Goal: Information Seeking & Learning: Learn about a topic

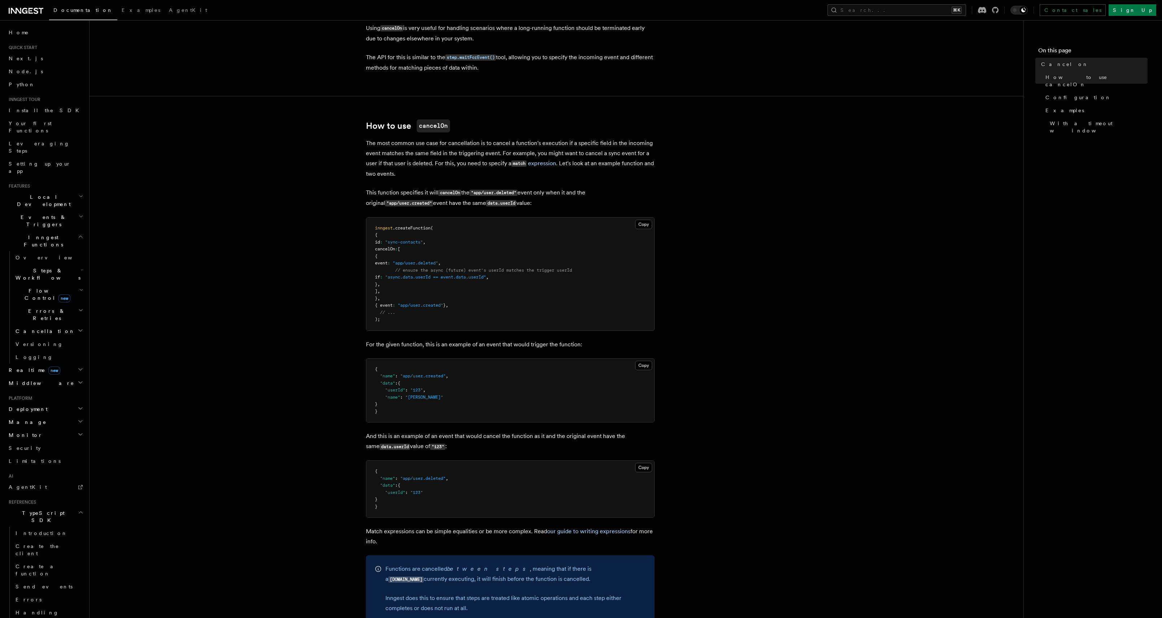
scroll to position [245, 0]
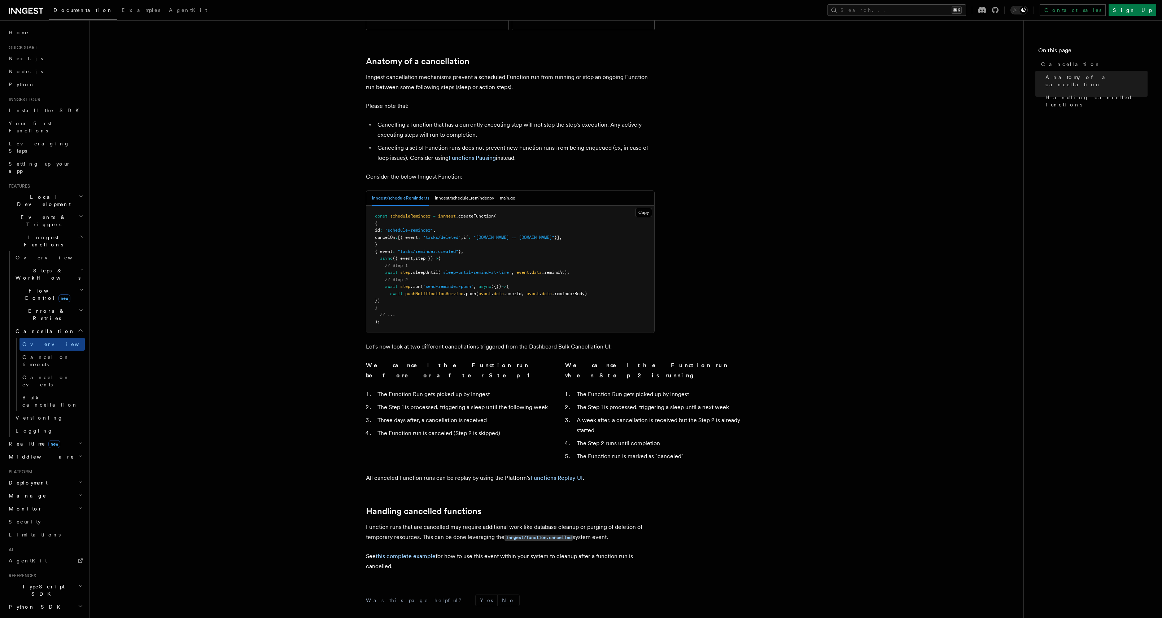
scroll to position [272, 0]
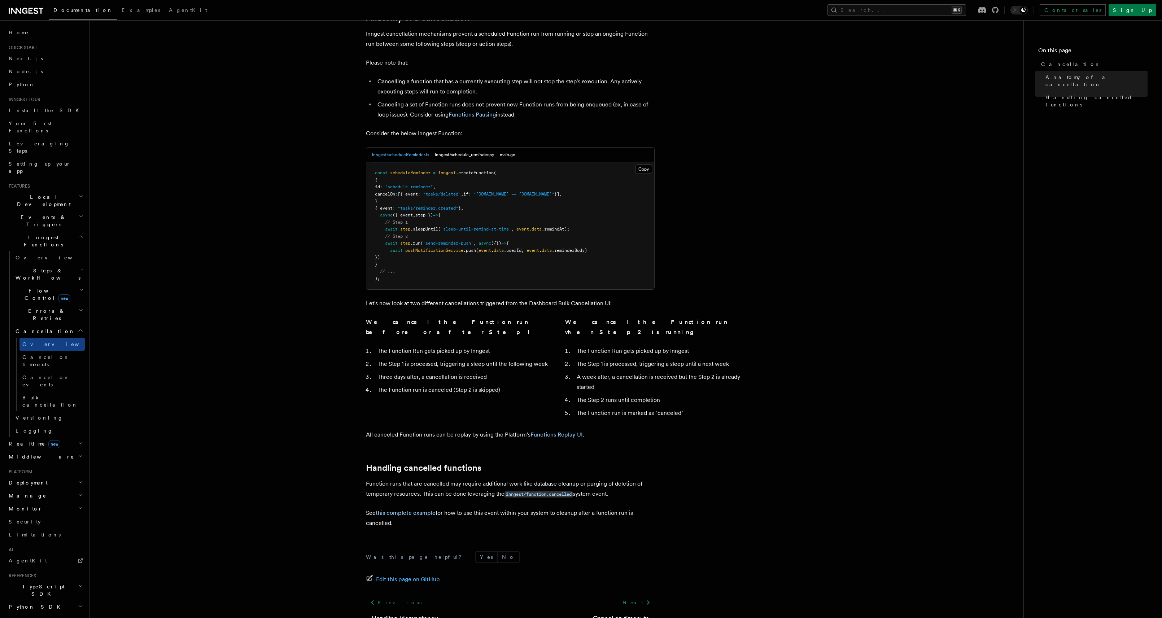
click at [75, 284] on h2 "Flow Control new" at bounding box center [49, 294] width 72 height 20
click at [35, 322] on span "[PERSON_NAME]" at bounding box center [75, 325] width 106 height 6
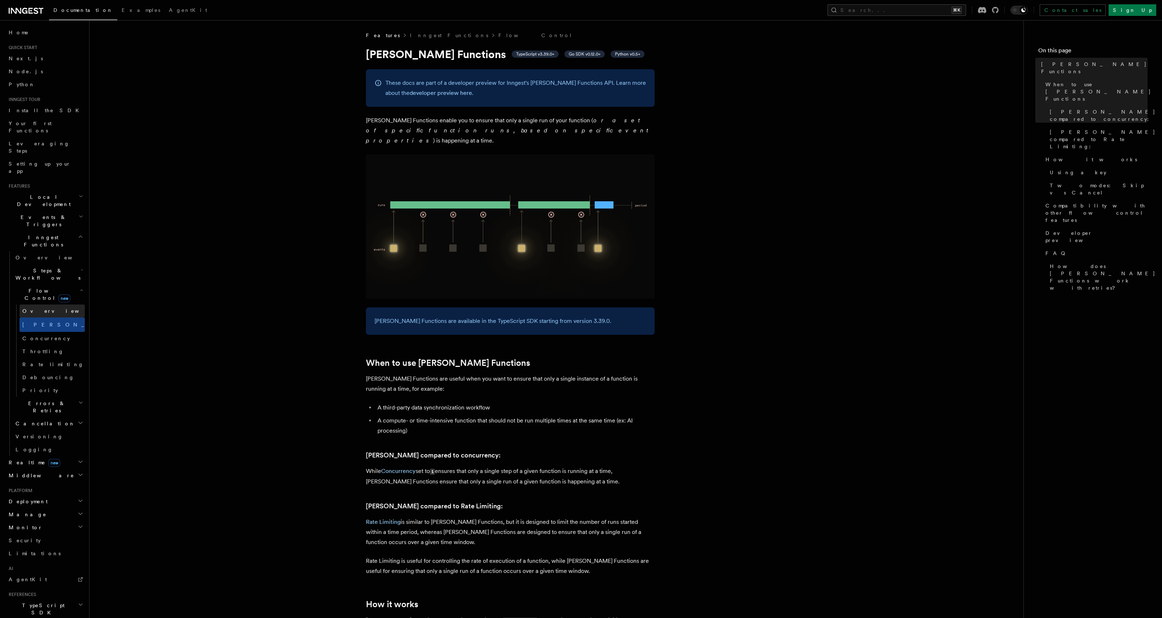
click at [41, 307] on span "Overview" at bounding box center [59, 310] width 74 height 7
